Goal: Register for event/course

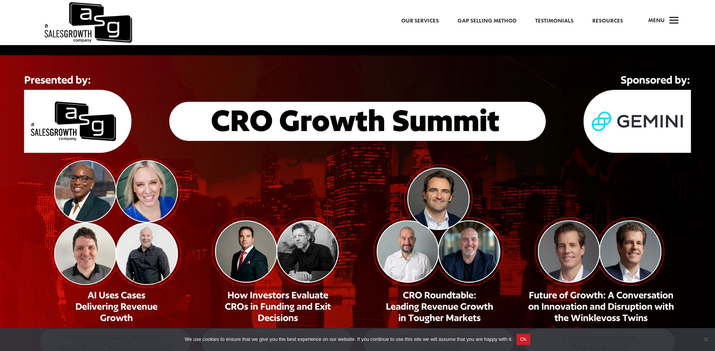
click at [151, 253] on img at bounding box center [357, 242] width 715 height 374
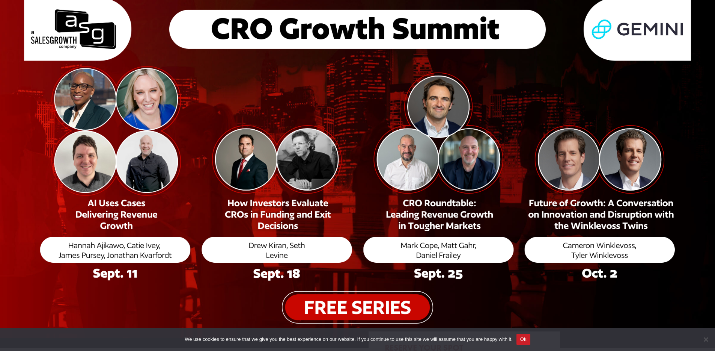
scroll to position [93, 0]
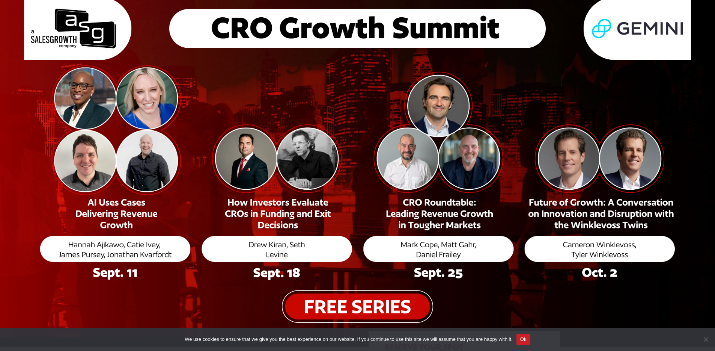
click at [114, 242] on img at bounding box center [357, 149] width 715 height 374
click at [112, 246] on img at bounding box center [357, 149] width 715 height 374
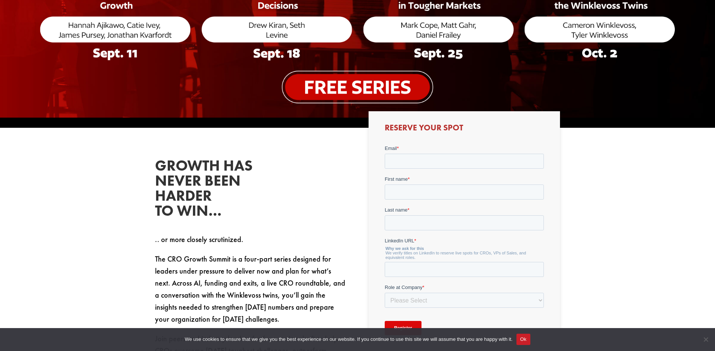
scroll to position [318, 0]
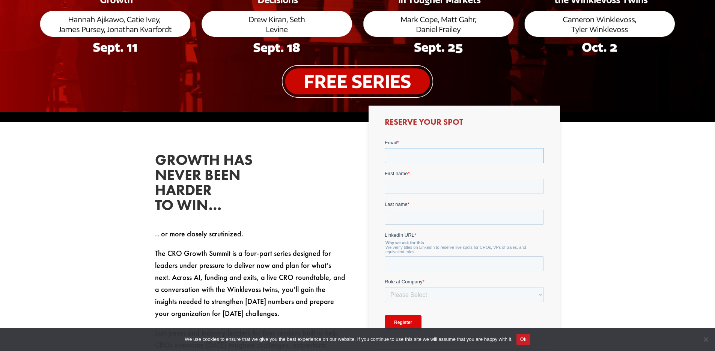
click at [406, 149] on input "Email *" at bounding box center [464, 155] width 159 height 15
type input "[EMAIL_ADDRESS][DOMAIN_NAME]"
click at [425, 185] on input "First name *" at bounding box center [464, 186] width 159 height 15
type input "[PERSON_NAME]"
click at [395, 220] on input "Last name *" at bounding box center [464, 216] width 159 height 15
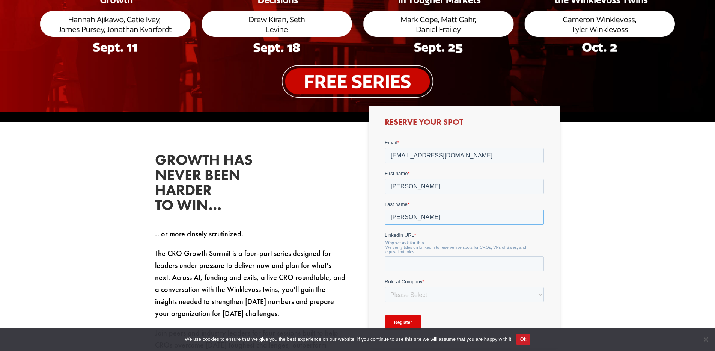
type input "[PERSON_NAME]"
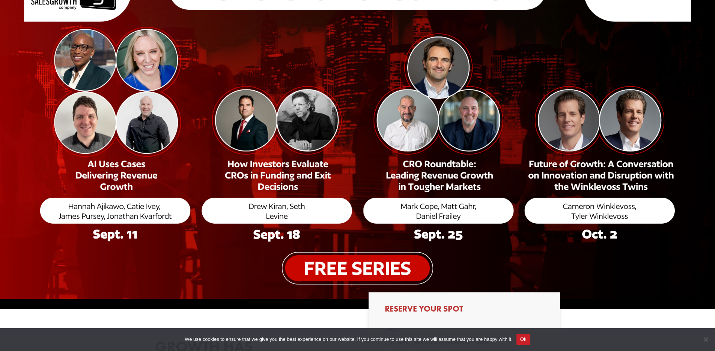
scroll to position [75, 0]
